Goal: Task Accomplishment & Management: Manage account settings

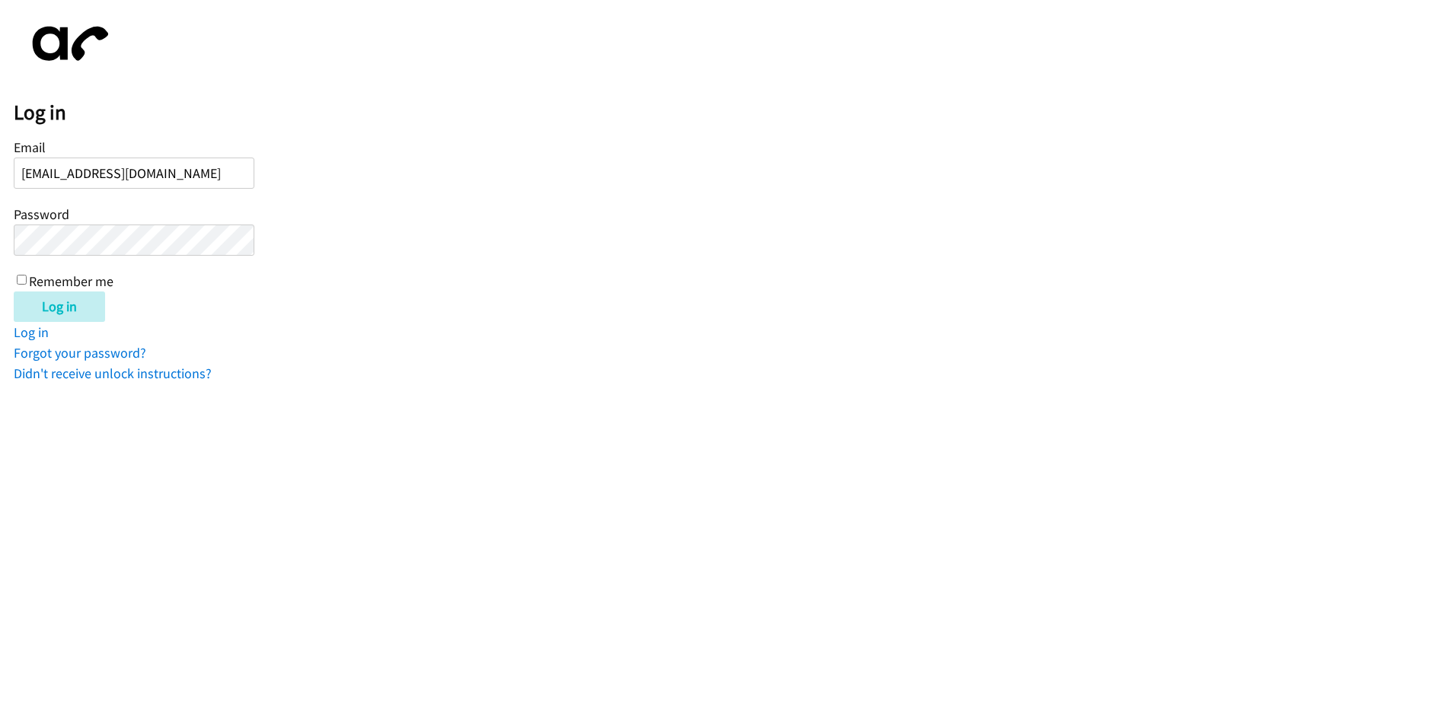
type input "[EMAIL_ADDRESS][DOMAIN_NAME]"
click at [57, 316] on input "Log in" at bounding box center [59, 307] width 91 height 30
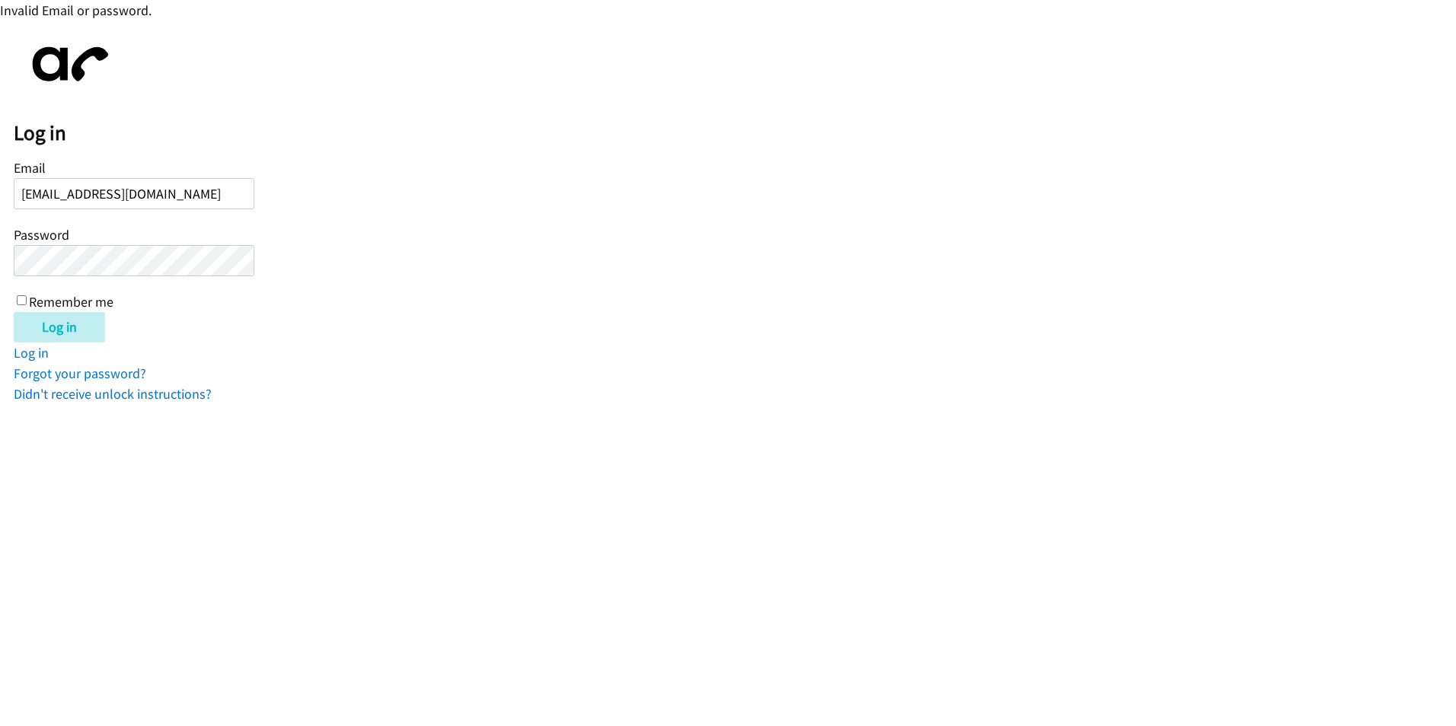
click at [165, 195] on input "[EMAIL_ADDRESS][DOMAIN_NAME]" at bounding box center [134, 193] width 241 height 31
type input "[EMAIL_ADDRESS][DOMAIN_NAME]"
click at [14, 312] on input "Log in" at bounding box center [59, 327] width 91 height 30
